Goal: Task Accomplishment & Management: Manage account settings

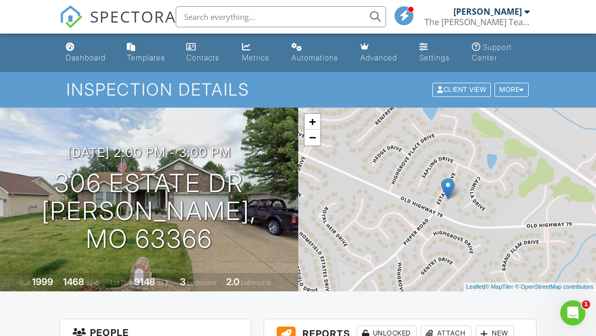
click at [525, 13] on div at bounding box center [526, 11] width 5 height 8
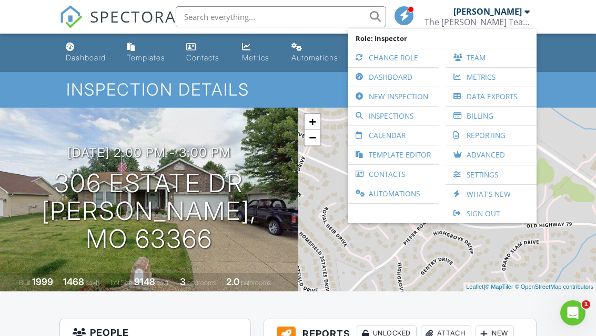
click at [33, 12] on nav "SPECTORA [PERSON_NAME] The [PERSON_NAME] Team - Pillar to Post Role: Inspector …" at bounding box center [298, 17] width 596 height 34
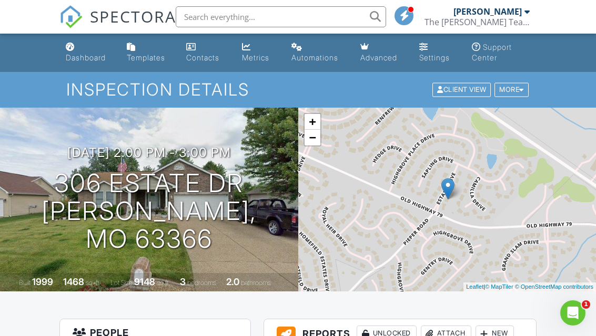
click at [75, 53] on div "Dashboard" at bounding box center [86, 57] width 40 height 9
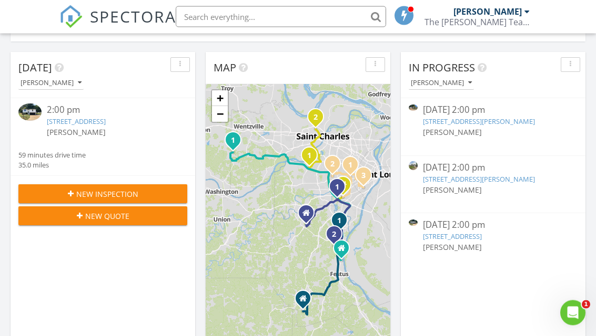
scroll to position [106, 0]
click at [443, 117] on link "9405 Evandale Dr, St. Louis, MO 63123" at bounding box center [479, 121] width 112 height 9
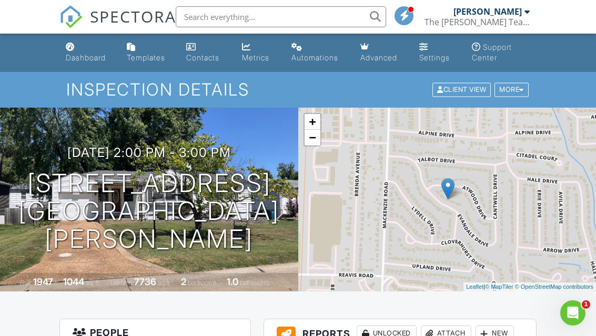
click at [520, 90] on div at bounding box center [521, 90] width 5 height 7
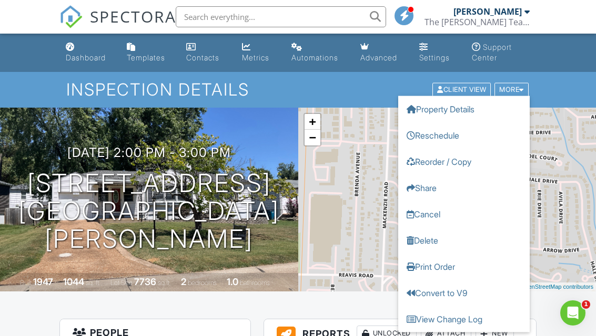
click at [431, 111] on link "Property Details" at bounding box center [463, 109] width 131 height 26
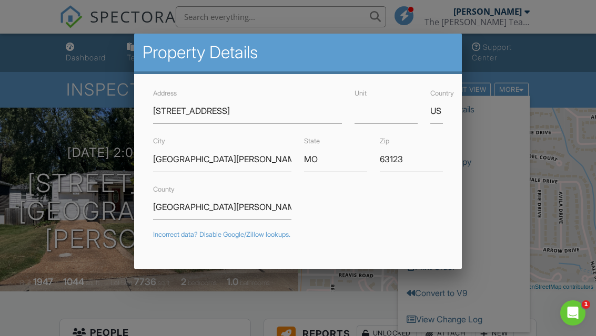
click at [153, 60] on h2 "Property Details" at bounding box center [297, 52] width 311 height 21
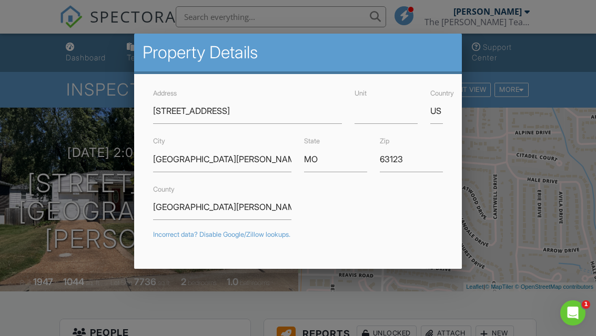
click at [91, 79] on div at bounding box center [298, 157] width 596 height 421
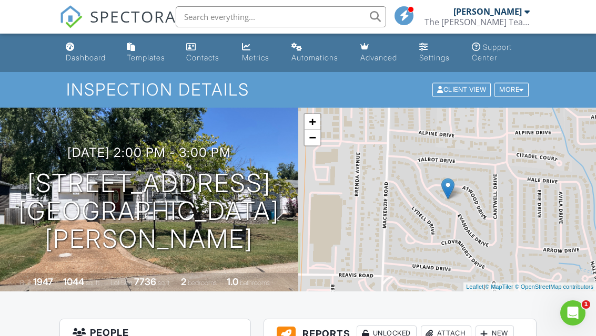
click at [521, 89] on div at bounding box center [521, 90] width 5 height 7
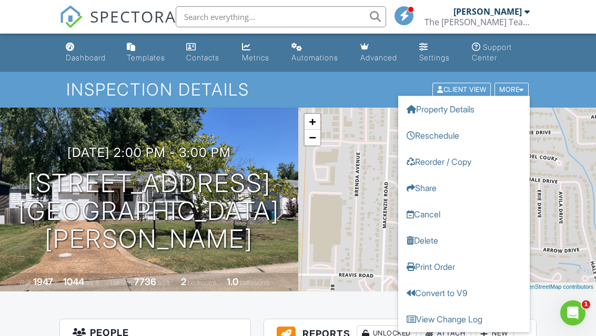
click at [334, 82] on h1 "Inspection Details" at bounding box center [297, 89] width 463 height 18
